Goal: Task Accomplishment & Management: Manage account settings

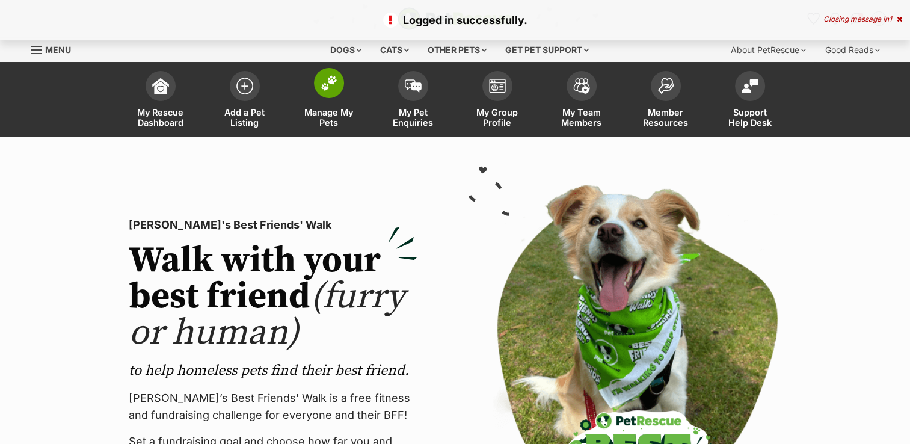
click at [322, 90] on img at bounding box center [329, 83] width 17 height 16
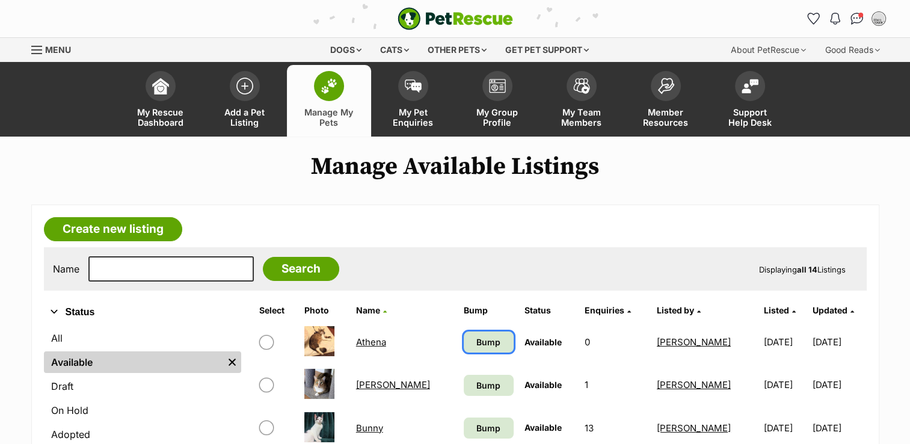
click at [478, 337] on span "Bump" at bounding box center [488, 342] width 24 height 13
click at [476, 387] on span "Bump" at bounding box center [488, 385] width 24 height 13
click at [476, 425] on span "Bump" at bounding box center [488, 428] width 24 height 13
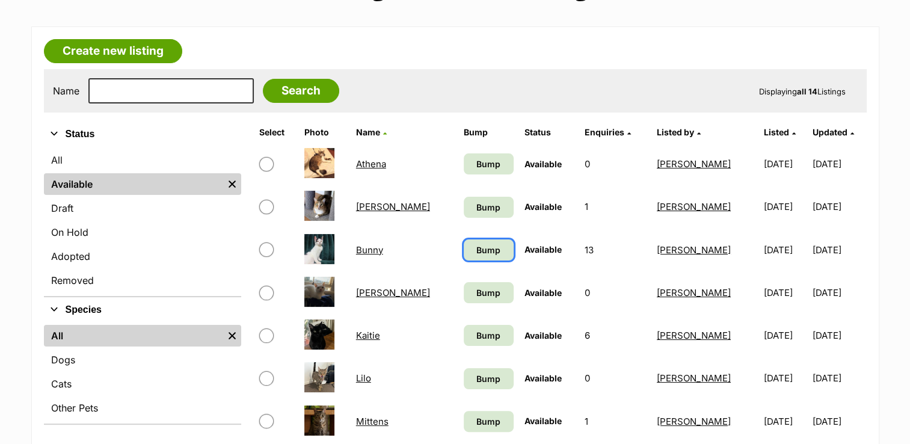
scroll to position [180, 0]
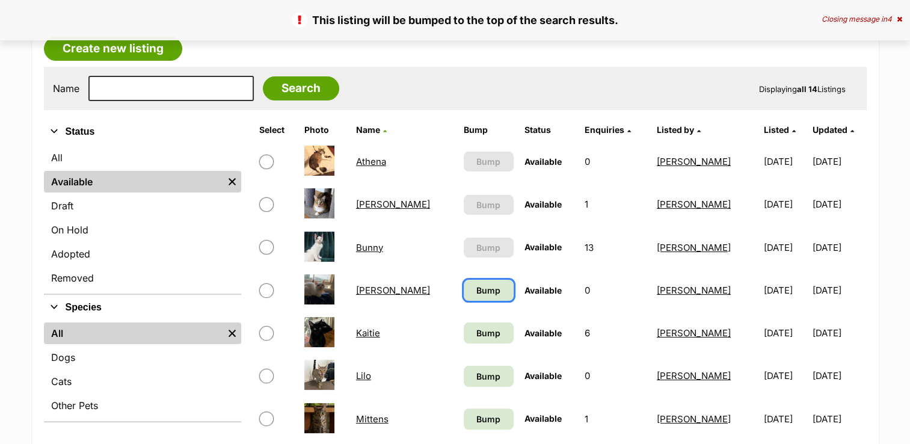
click at [476, 294] on span "Bump" at bounding box center [488, 290] width 24 height 13
click at [476, 333] on span "Bump" at bounding box center [488, 333] width 24 height 13
click at [476, 332] on span "Bump" at bounding box center [488, 333] width 24 height 13
click at [476, 375] on span "Bump" at bounding box center [488, 376] width 24 height 13
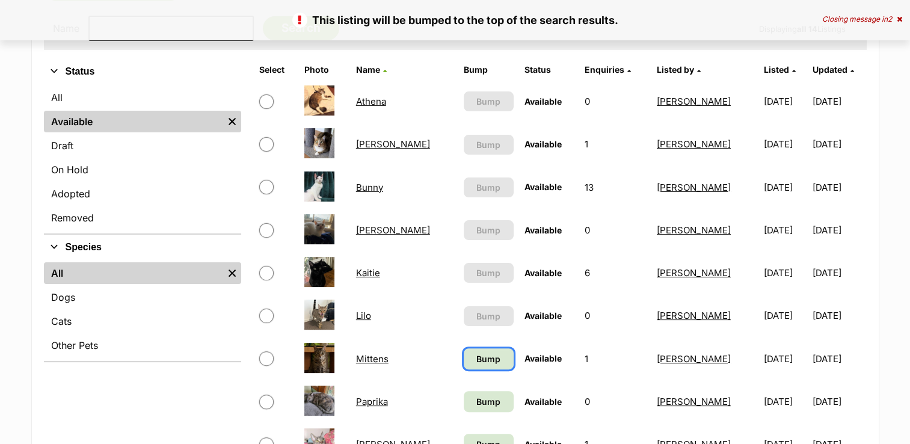
click at [476, 352] on span "Bump" at bounding box center [488, 358] width 24 height 13
click at [469, 406] on link "Bump" at bounding box center [489, 401] width 50 height 21
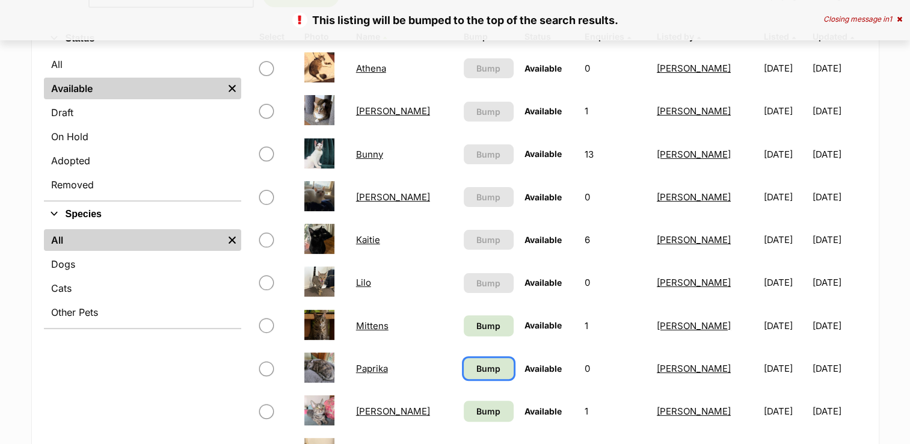
scroll to position [301, 0]
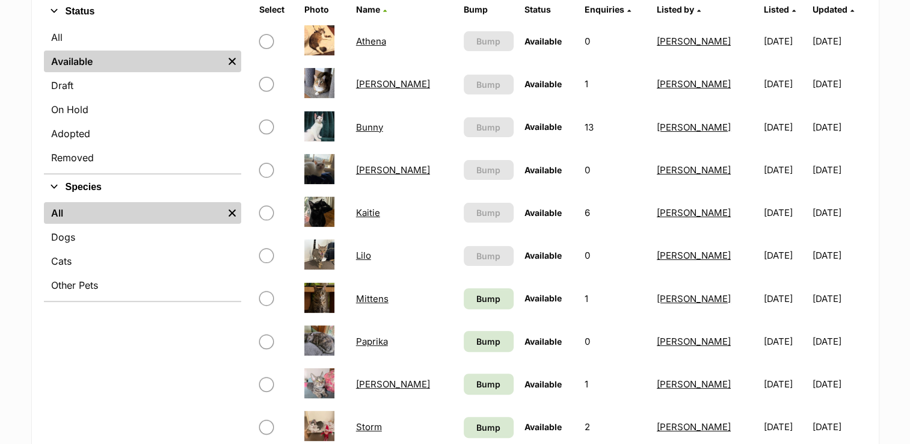
click at [360, 383] on link "Sabrina" at bounding box center [393, 383] width 74 height 11
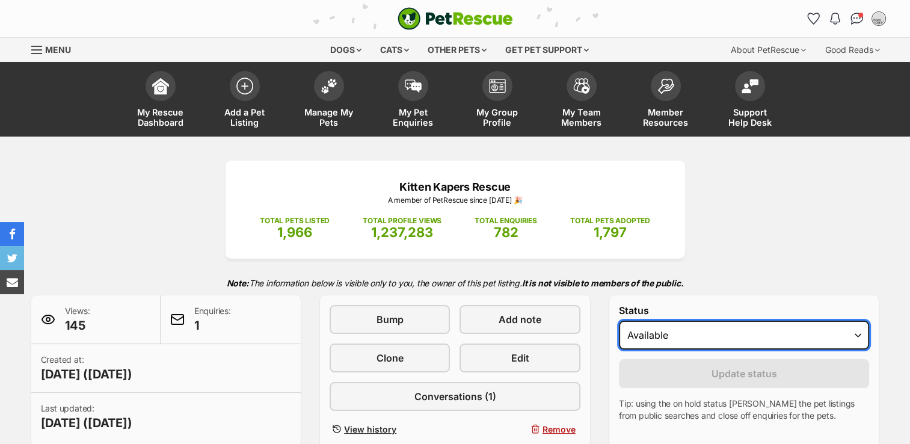
click at [862, 334] on select "Draft - not available as listing has enquires Available On hold Adopted" at bounding box center [744, 335] width 251 height 29
select select "rehomed"
click at [619, 321] on select "Draft - not available as listing has enquires Available On hold Adopted" at bounding box center [744, 335] width 251 height 29
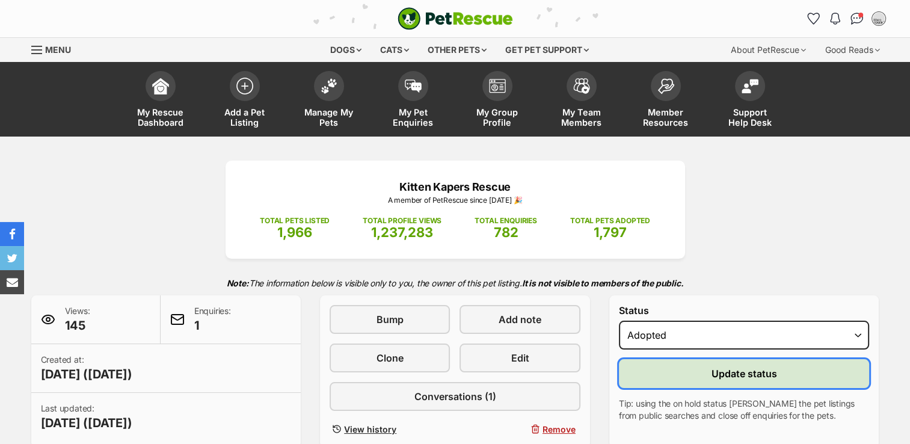
click at [749, 368] on span "Update status" at bounding box center [745, 373] width 66 height 14
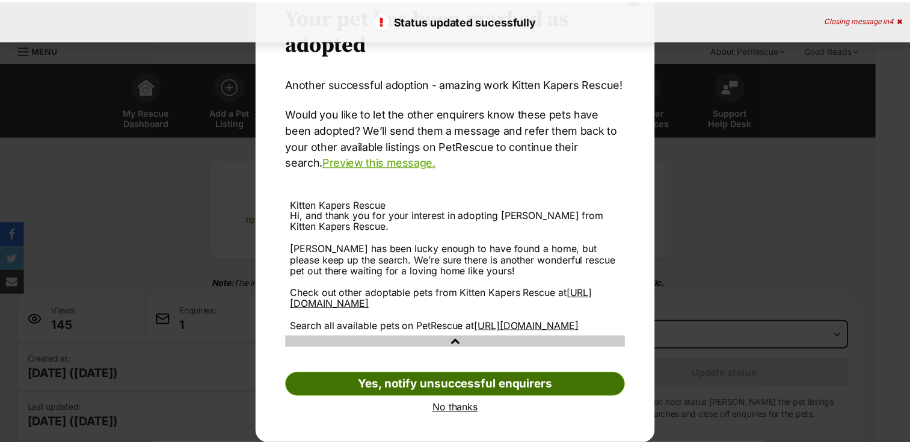
scroll to position [66, 0]
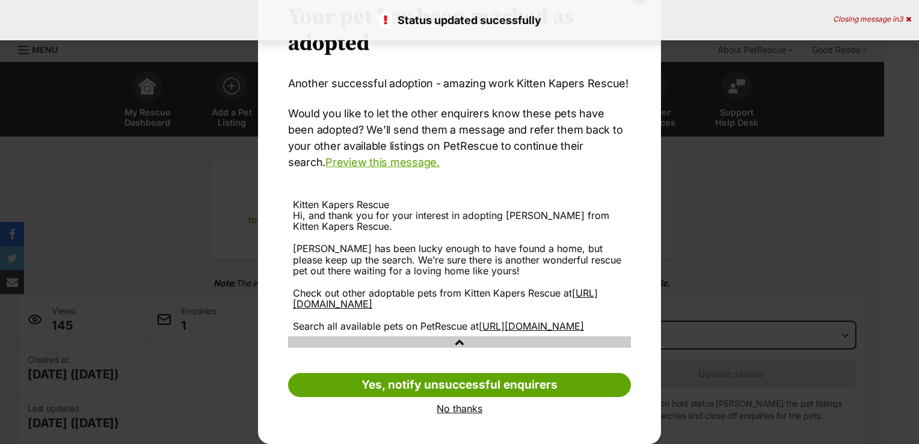
click at [454, 404] on link "No thanks" at bounding box center [459, 408] width 343 height 11
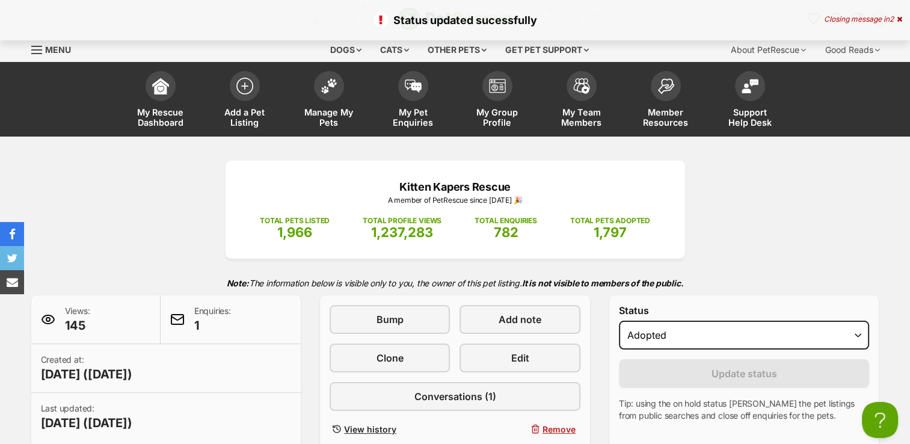
scroll to position [0, 0]
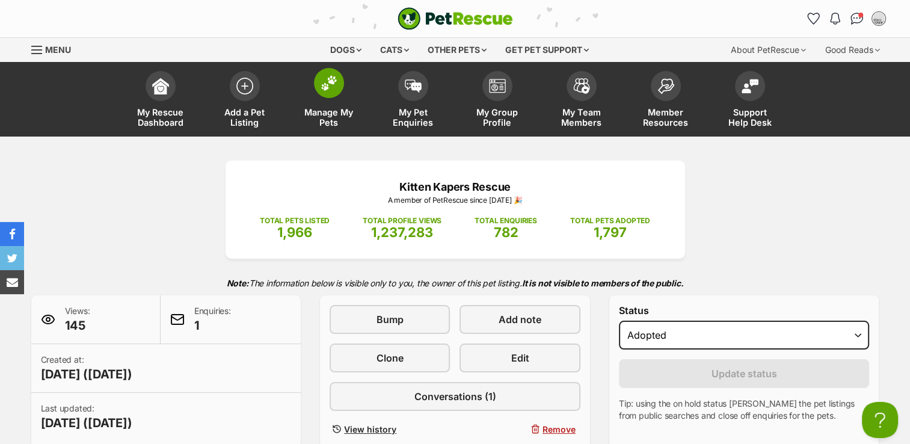
click at [334, 84] on img at bounding box center [329, 83] width 17 height 16
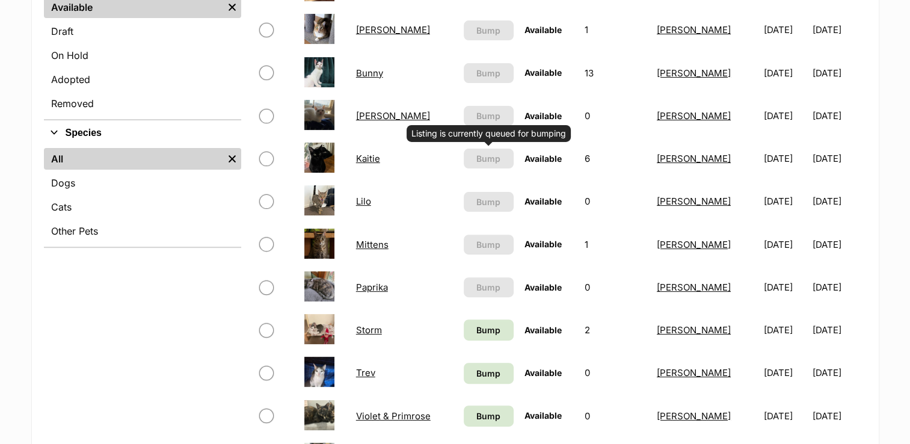
scroll to position [361, 0]
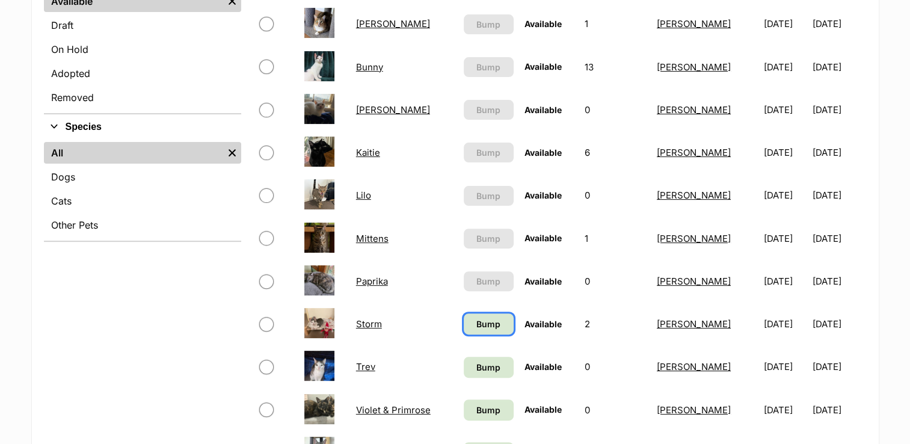
click at [476, 319] on span "Bump" at bounding box center [488, 324] width 24 height 13
click at [476, 364] on span "Bump" at bounding box center [488, 367] width 24 height 13
click at [476, 404] on span "Bump" at bounding box center [488, 410] width 24 height 13
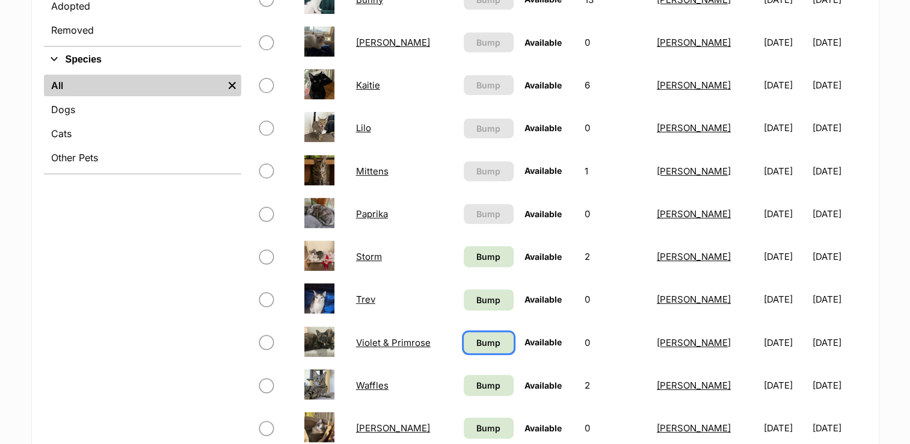
scroll to position [481, 0]
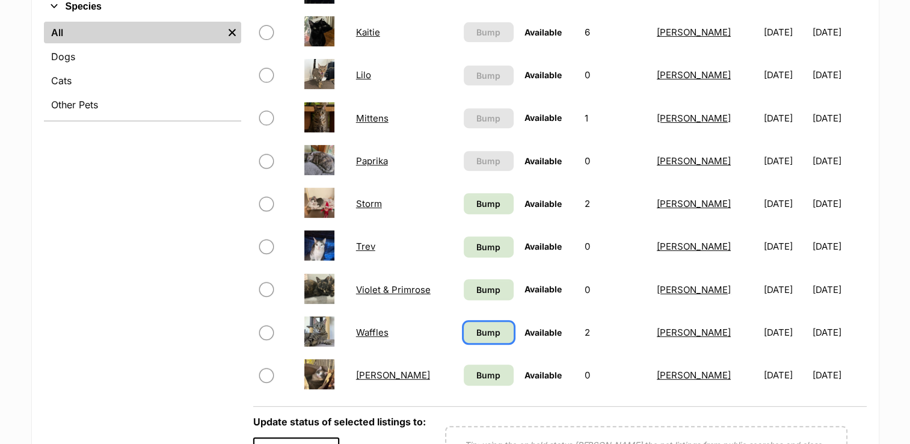
click at [484, 333] on span "Bump" at bounding box center [488, 332] width 24 height 13
click at [484, 375] on span "Bump" at bounding box center [488, 375] width 24 height 13
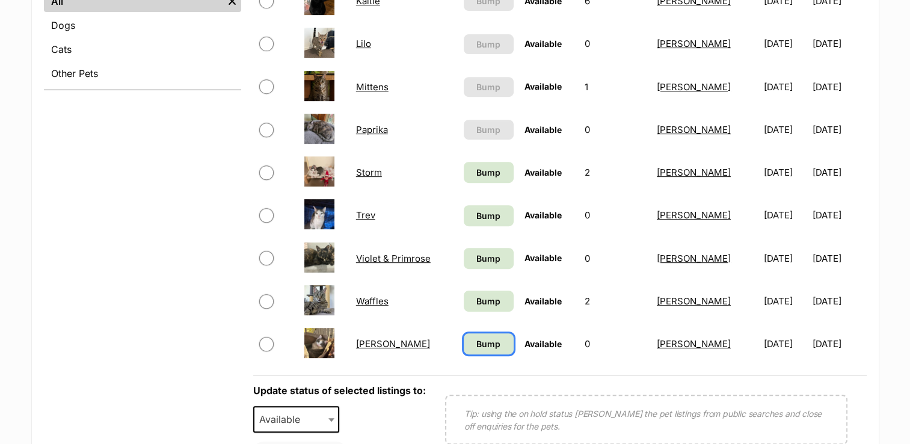
scroll to position [541, 0]
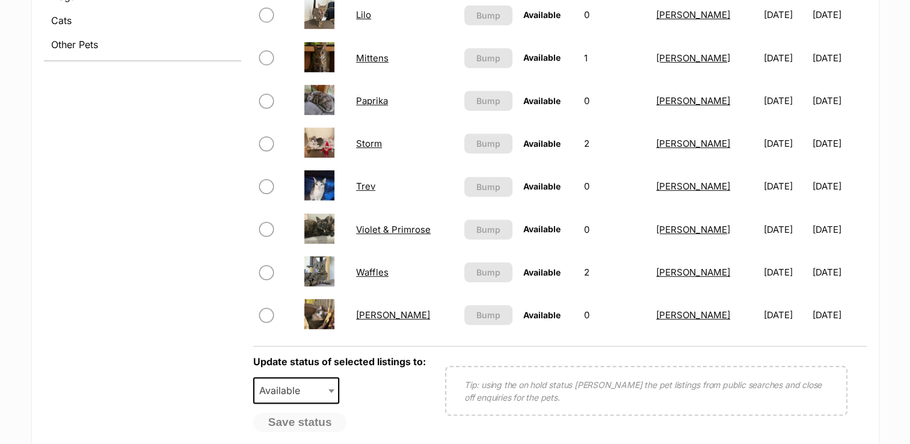
scroll to position [722, 0]
